Goal: Navigation & Orientation: Find specific page/section

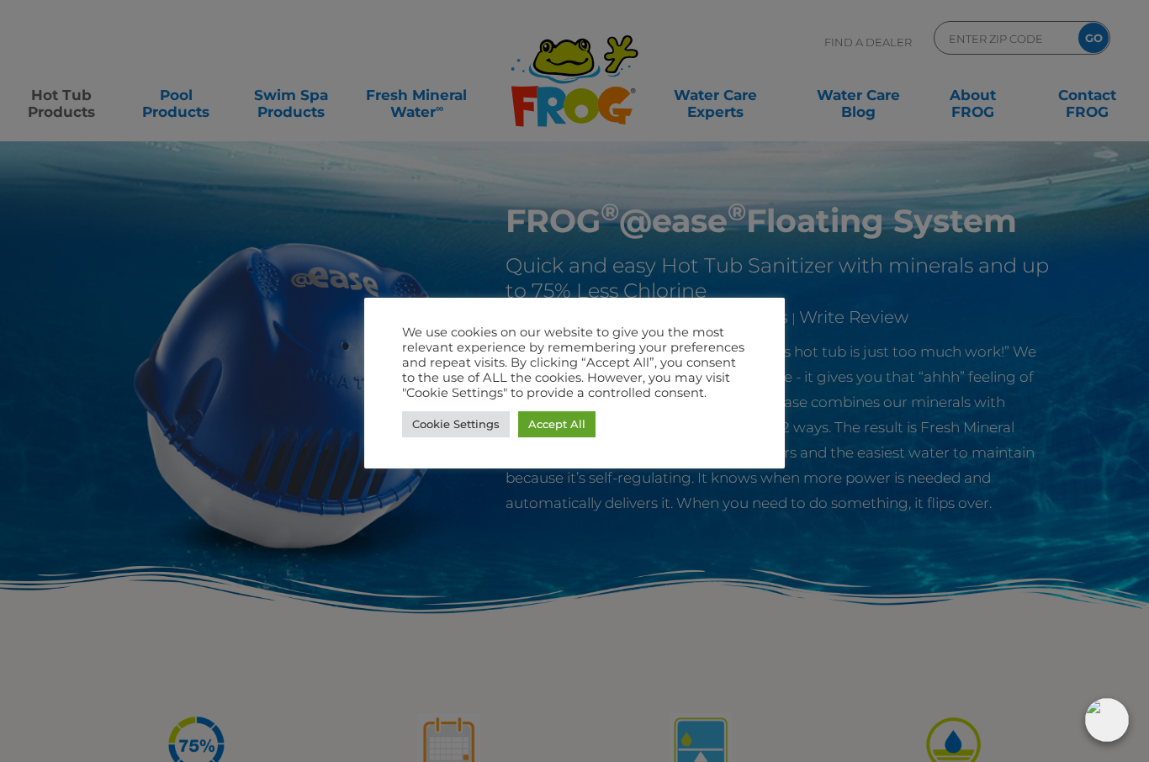
click at [567, 428] on link "Accept All" at bounding box center [556, 424] width 77 height 26
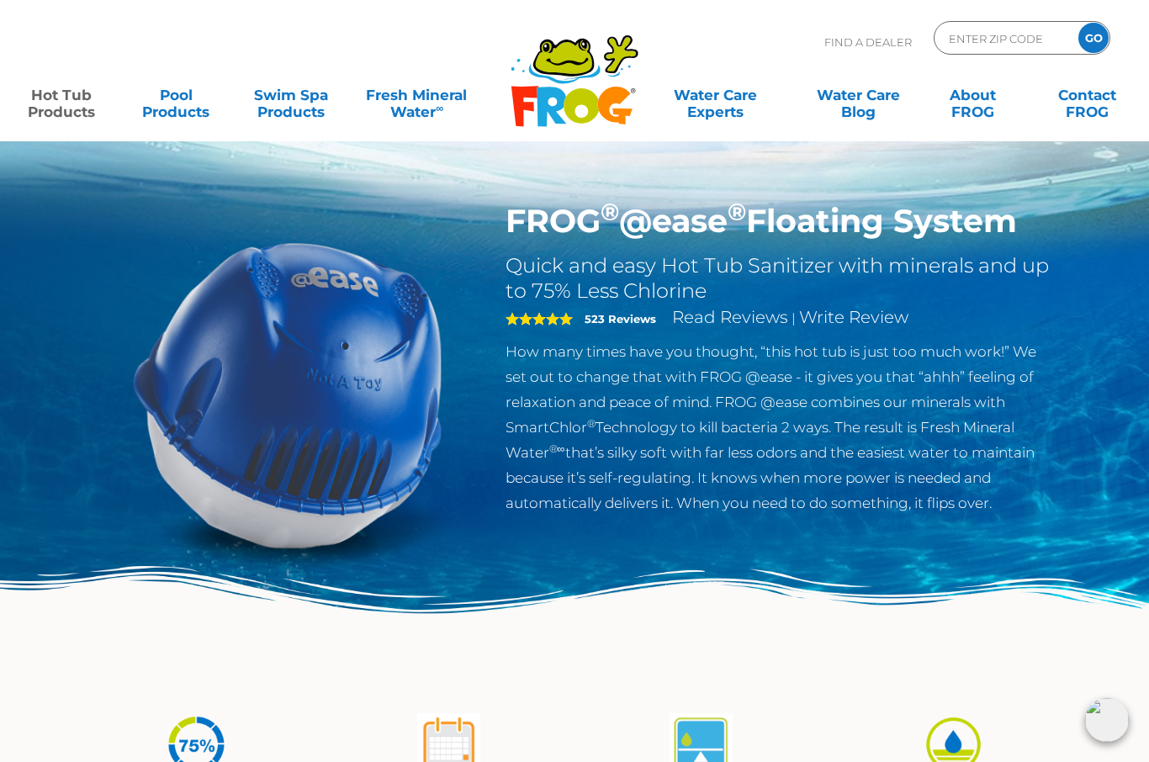
click at [1139, 124] on div ".st130{clip-path:url(#SVGID_2_);fill-rule:evenodd;clip-rule:evenodd;fill:#C3CC0…" at bounding box center [574, 70] width 1149 height 141
click at [73, 109] on link "Hot Tub Products" at bounding box center [61, 95] width 89 height 34
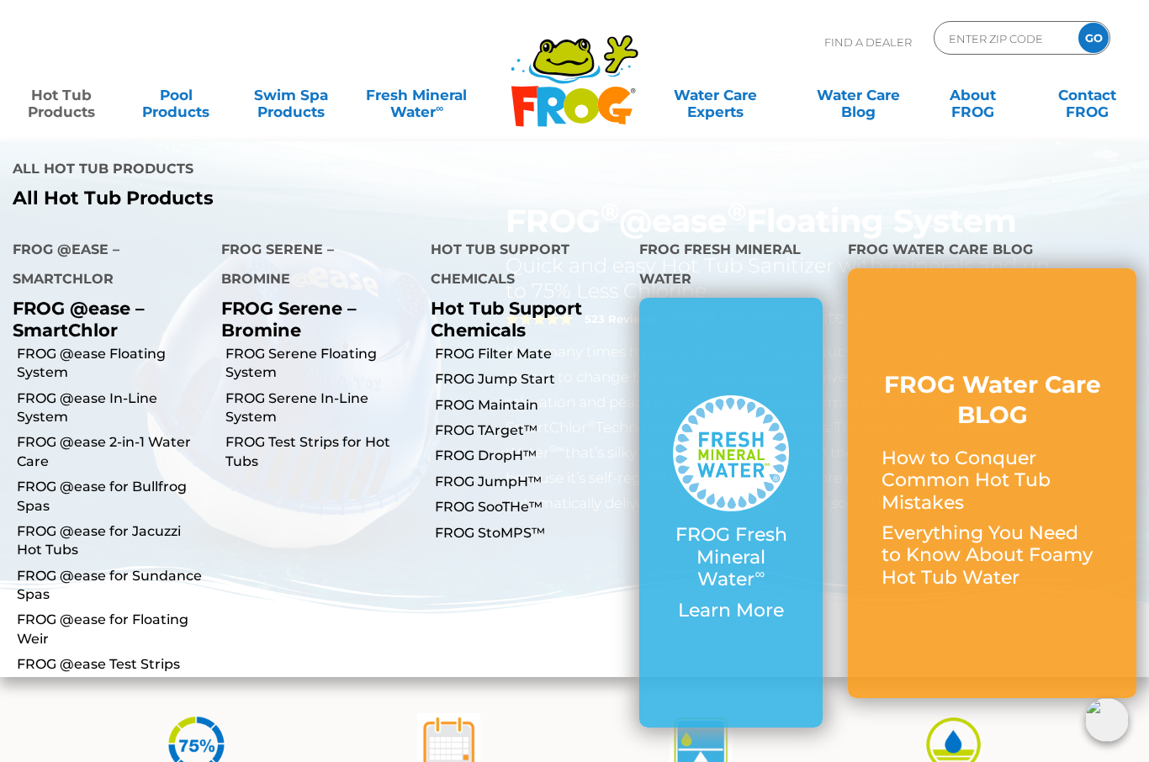
click at [833, 690] on img at bounding box center [574, 628] width 1149 height 125
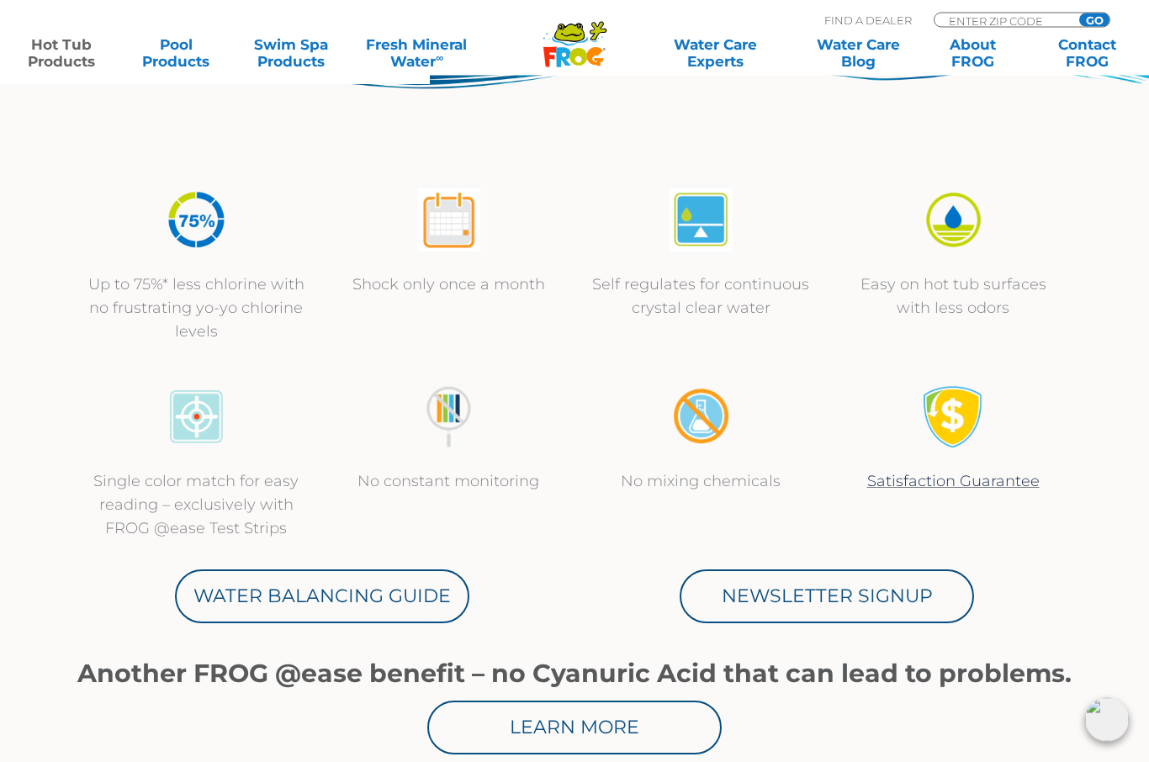
scroll to position [525, 0]
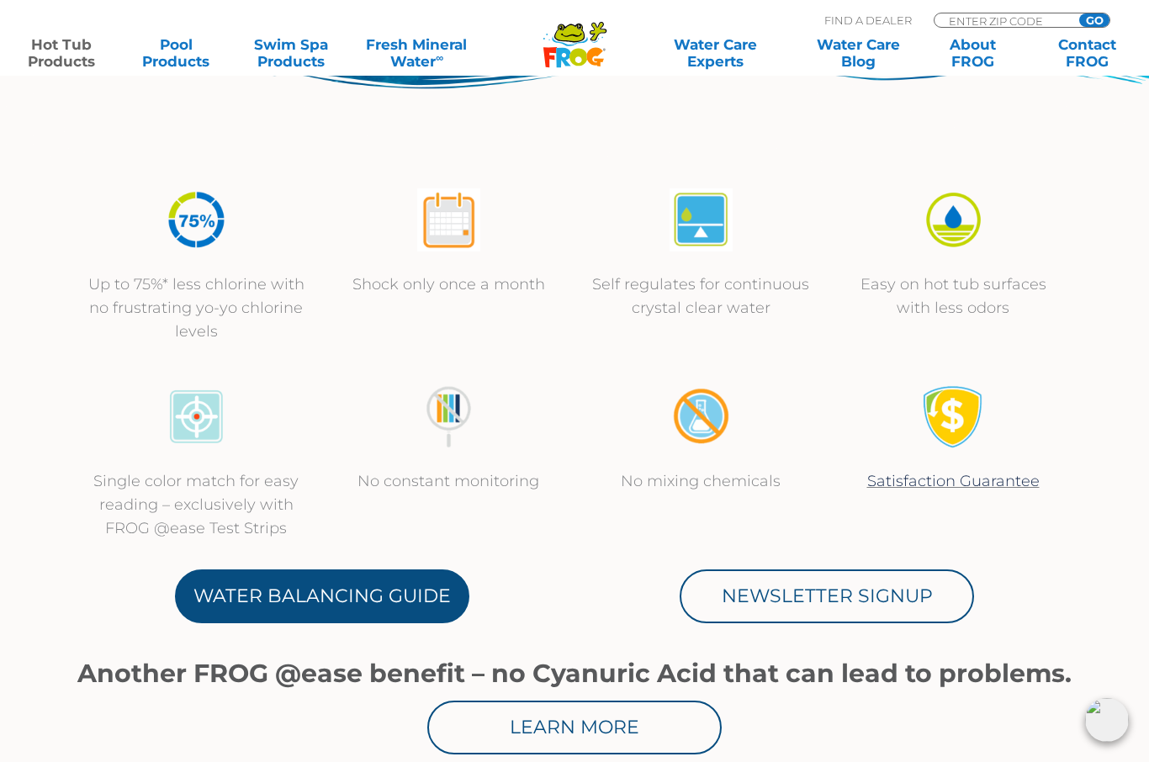
click at [359, 590] on link "Water Balancing Guide" at bounding box center [322, 596] width 294 height 54
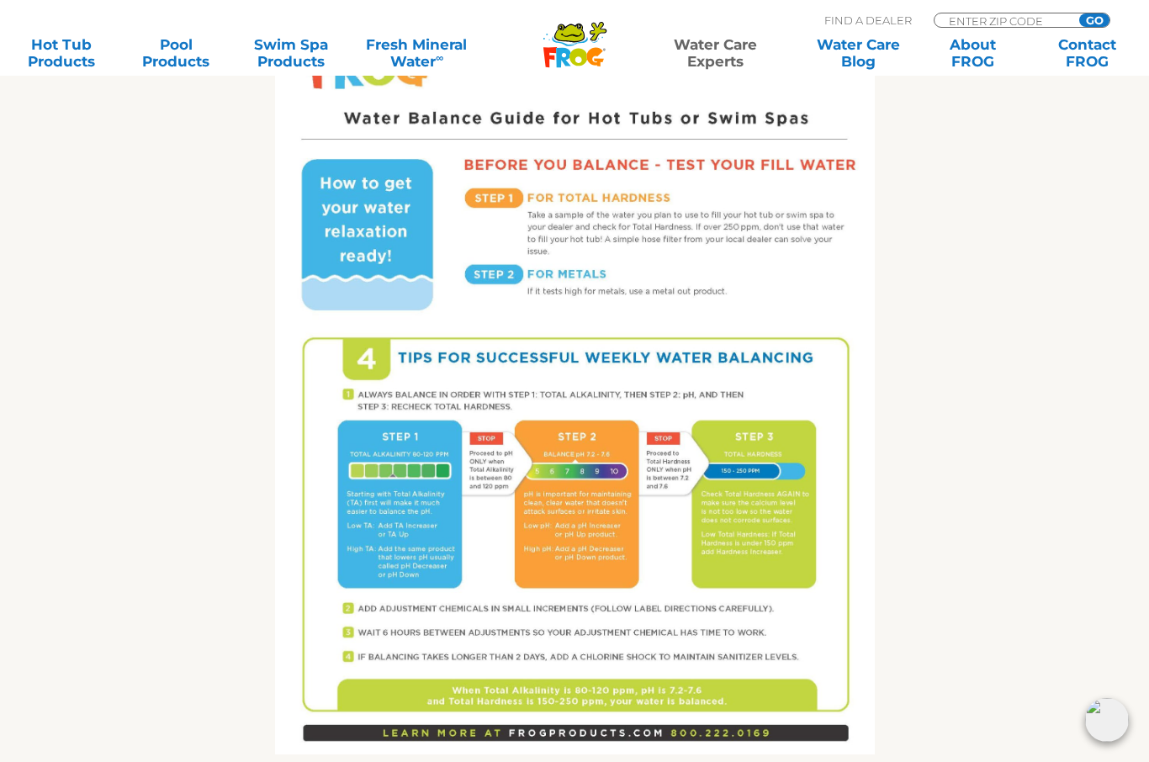
scroll to position [919, 0]
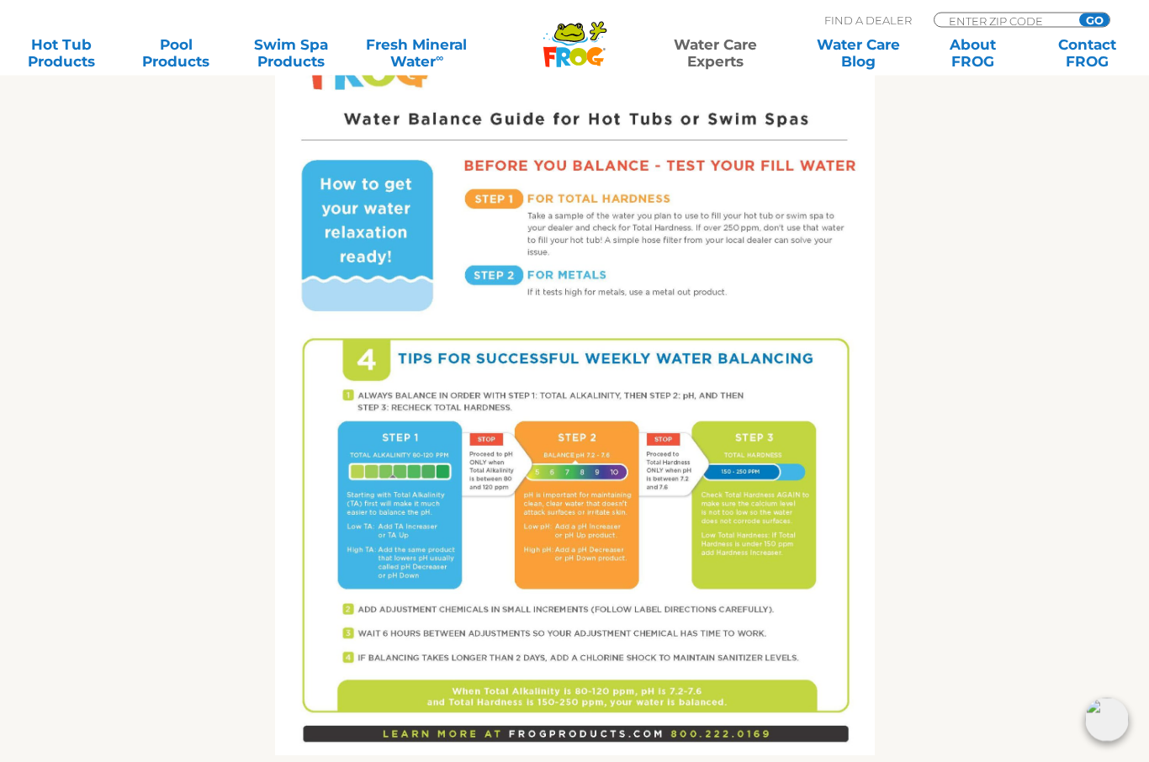
click at [880, 21] on p "Find A Dealer" at bounding box center [867, 20] width 87 height 15
click at [873, 14] on p "Find A Dealer" at bounding box center [867, 20] width 87 height 15
click at [856, 27] on div "MENU MENU Hot Tub Products All Hot Tub Products All Hot Tub Products FROG @ease…" at bounding box center [574, 39] width 1115 height 31
click at [1007, 21] on input "ENTER ZIP CODE" at bounding box center [1004, 20] width 114 height 14
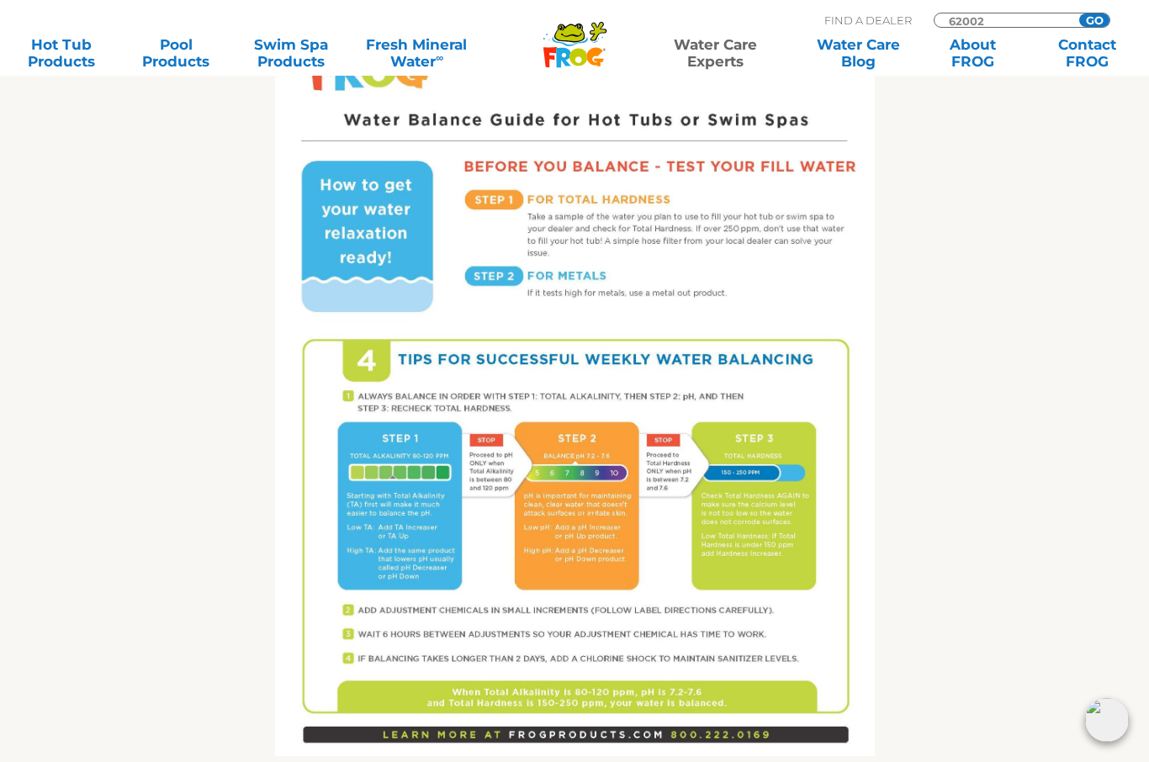
type input "62002"
click at [1103, 18] on input "GO" at bounding box center [1094, 19] width 30 height 13
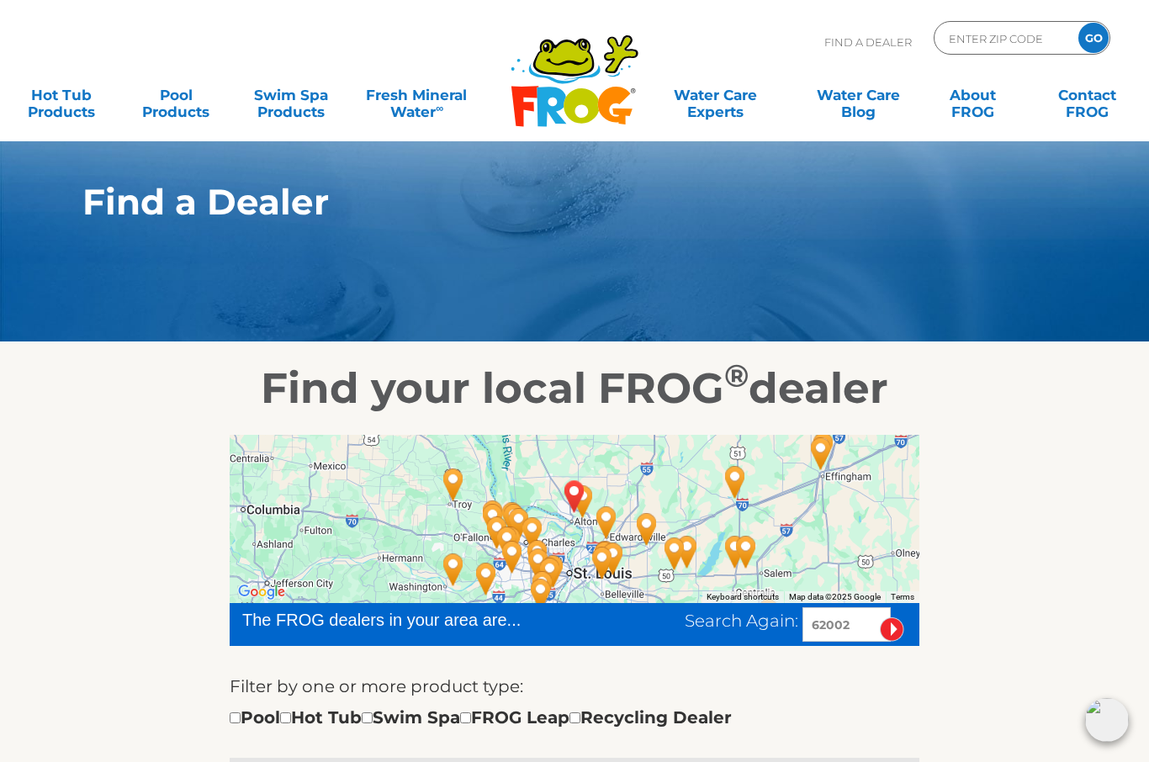
click at [291, 723] on input "checkbox" at bounding box center [285, 717] width 11 height 11
checkbox input "true"
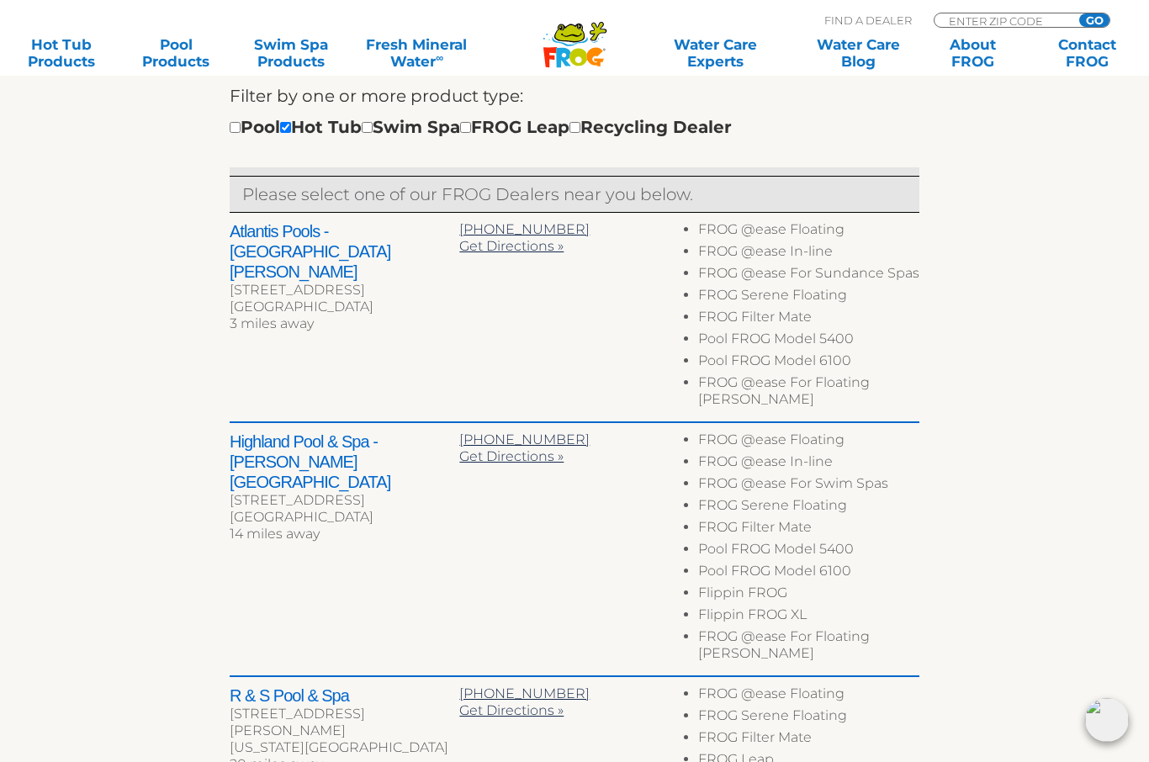
scroll to position [588, 0]
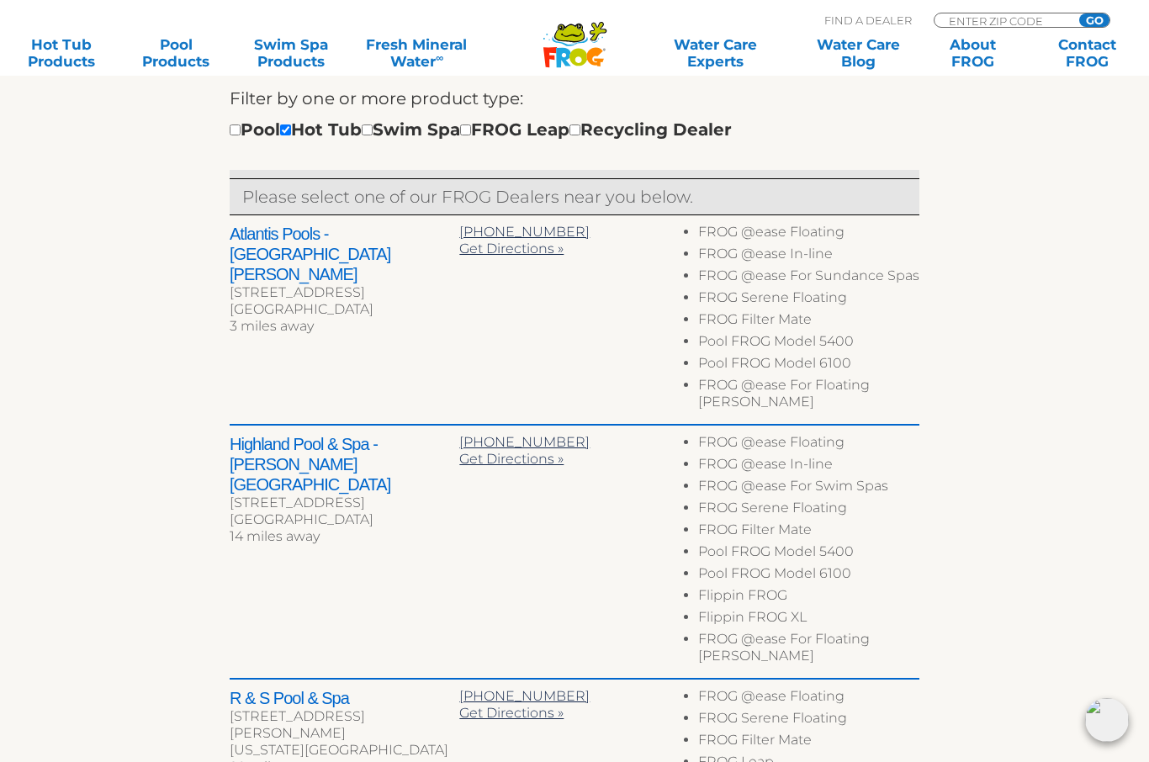
click at [319, 442] on h2 "Highland Pool & Spa - [PERSON_NAME][GEOGRAPHIC_DATA]" at bounding box center [345, 464] width 230 height 61
click at [275, 434] on h2 "Highland Pool & Spa - [PERSON_NAME][GEOGRAPHIC_DATA]" at bounding box center [345, 464] width 230 height 61
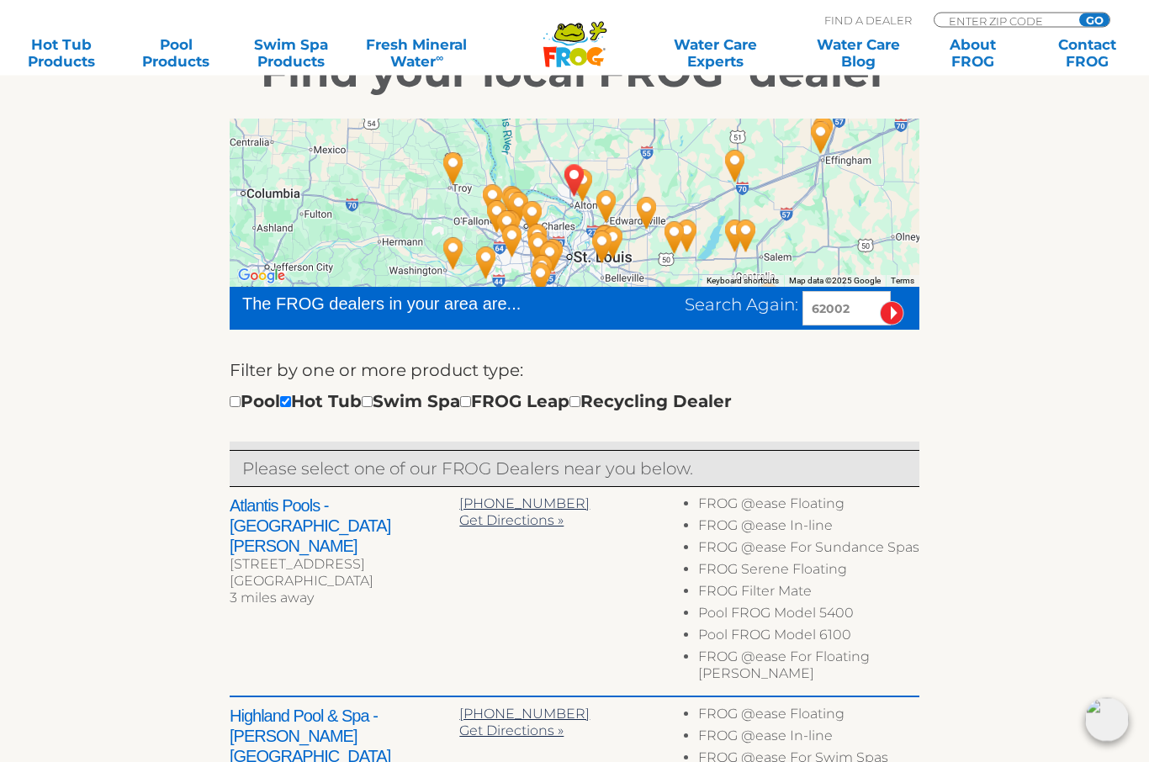
scroll to position [0, 0]
